Goal: Navigation & Orientation: Understand site structure

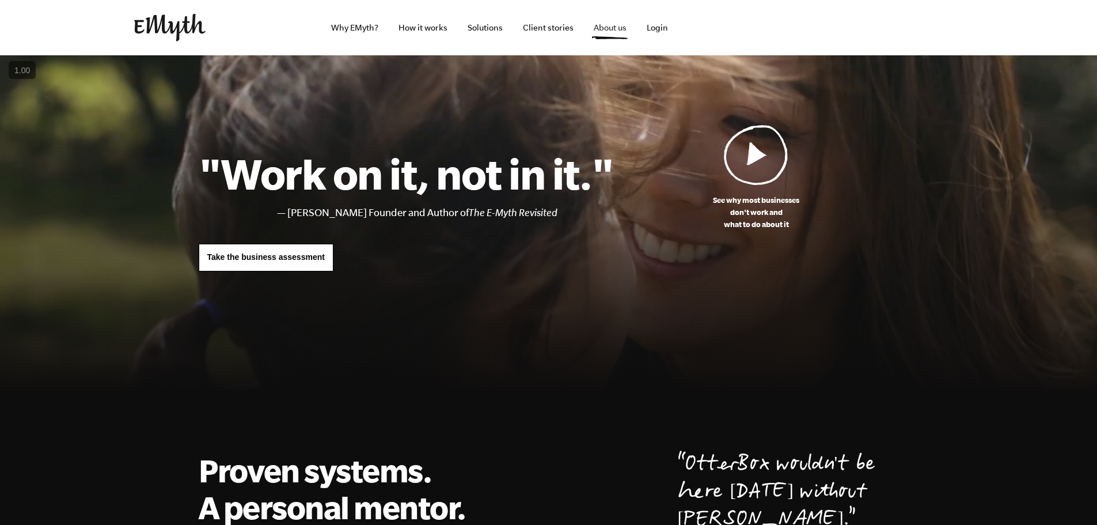
click at [617, 25] on link "About us" at bounding box center [610, 27] width 51 height 55
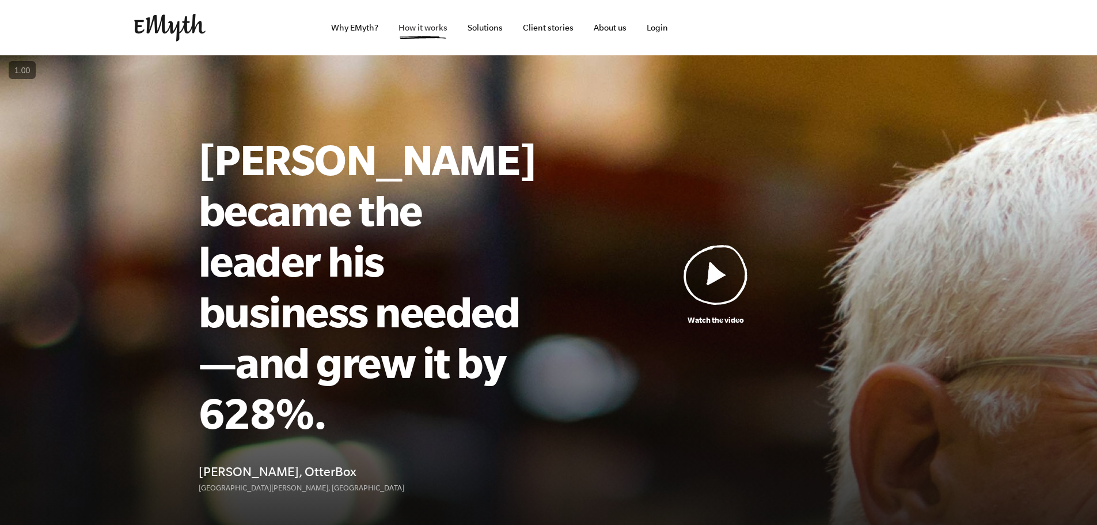
click at [425, 24] on link "How it works" at bounding box center [422, 27] width 67 height 55
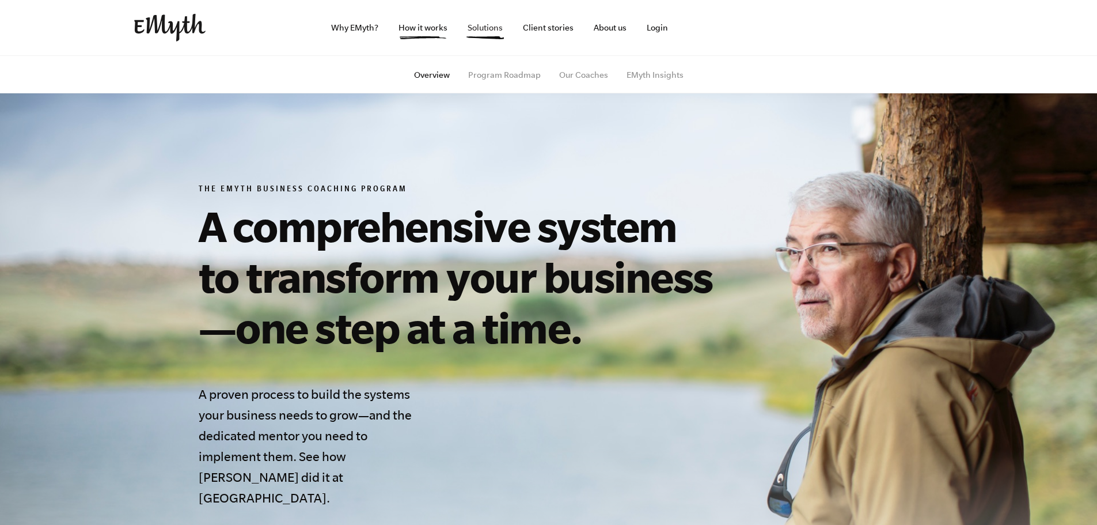
click at [486, 29] on link "Solutions" at bounding box center [485, 27] width 54 height 55
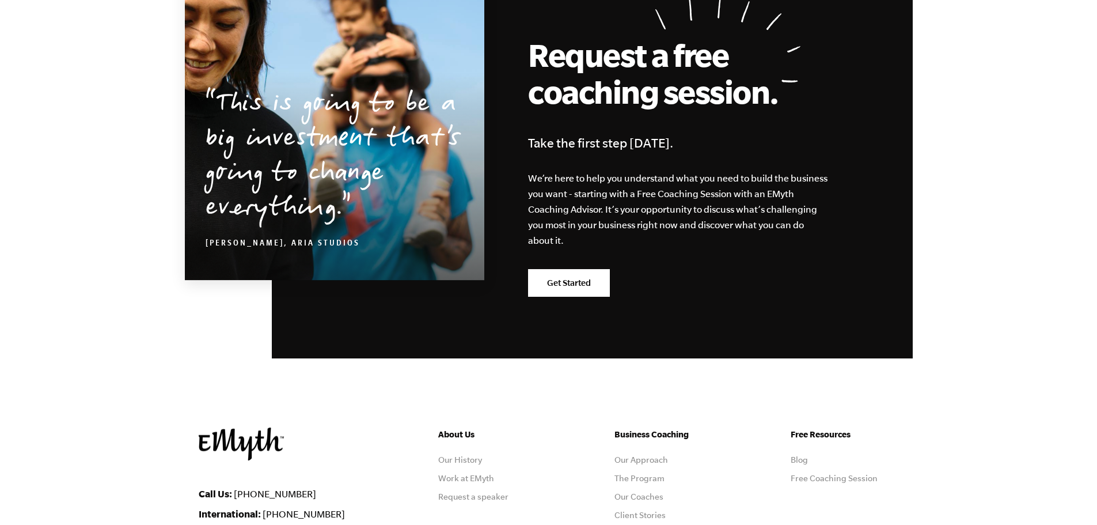
scroll to position [1883, 0]
